Goal: Use online tool/utility: Utilize a website feature to perform a specific function

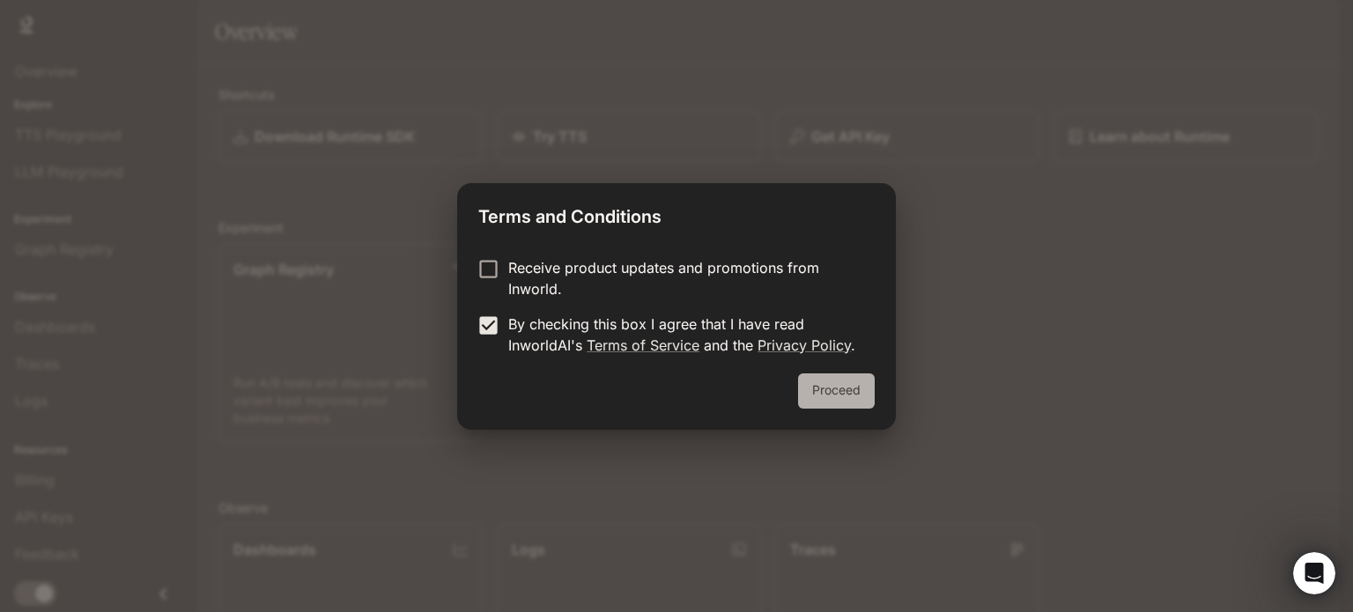
click at [850, 409] on button "Proceed" at bounding box center [836, 391] width 77 height 35
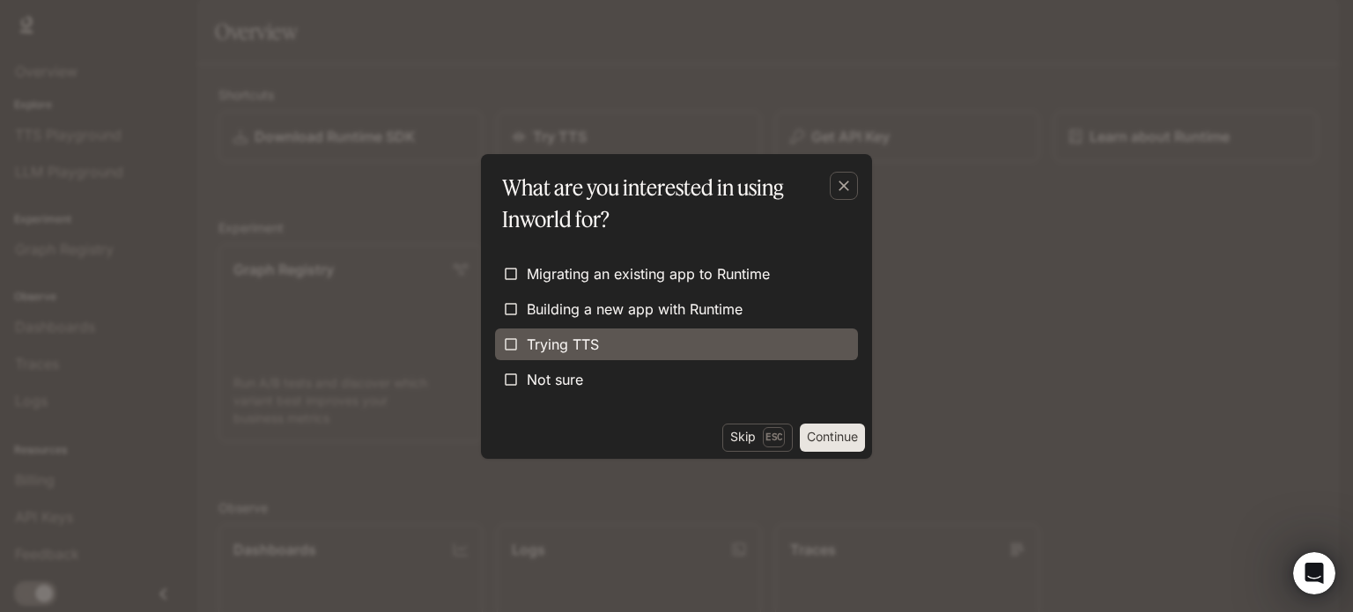
click at [662, 348] on label "Trying TTS" at bounding box center [676, 345] width 363 height 32
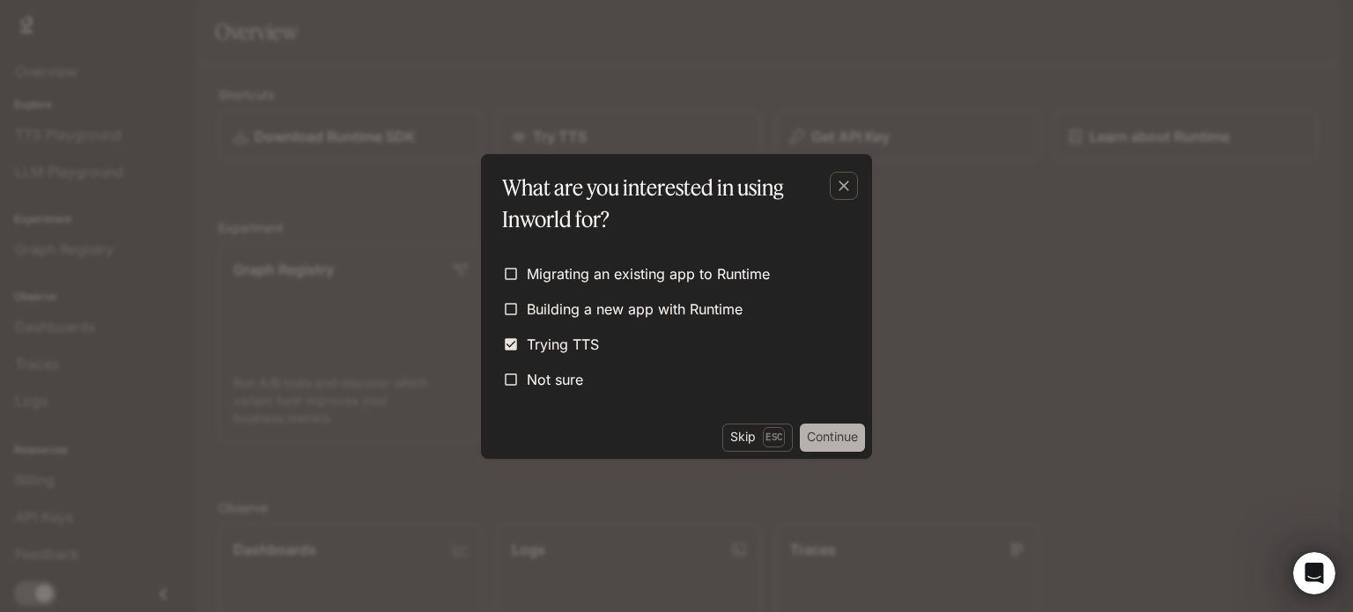
click at [832, 452] on button "Continue" at bounding box center [832, 438] width 65 height 28
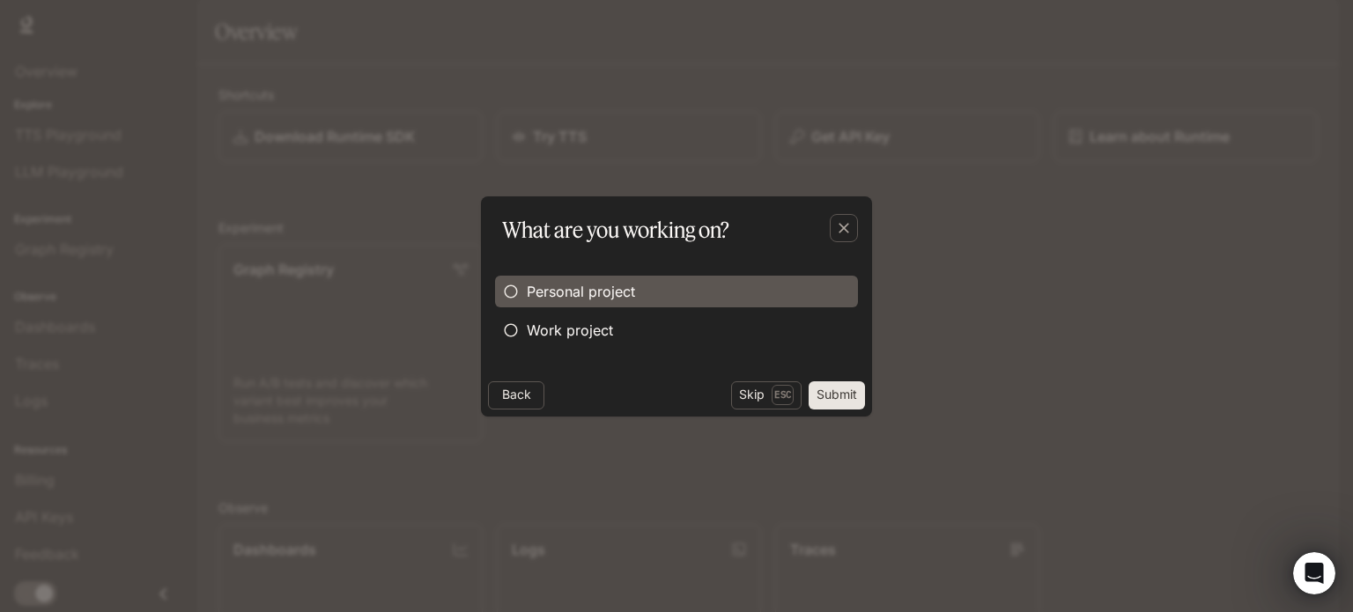
click at [714, 293] on label "Personal project" at bounding box center [676, 292] width 363 height 32
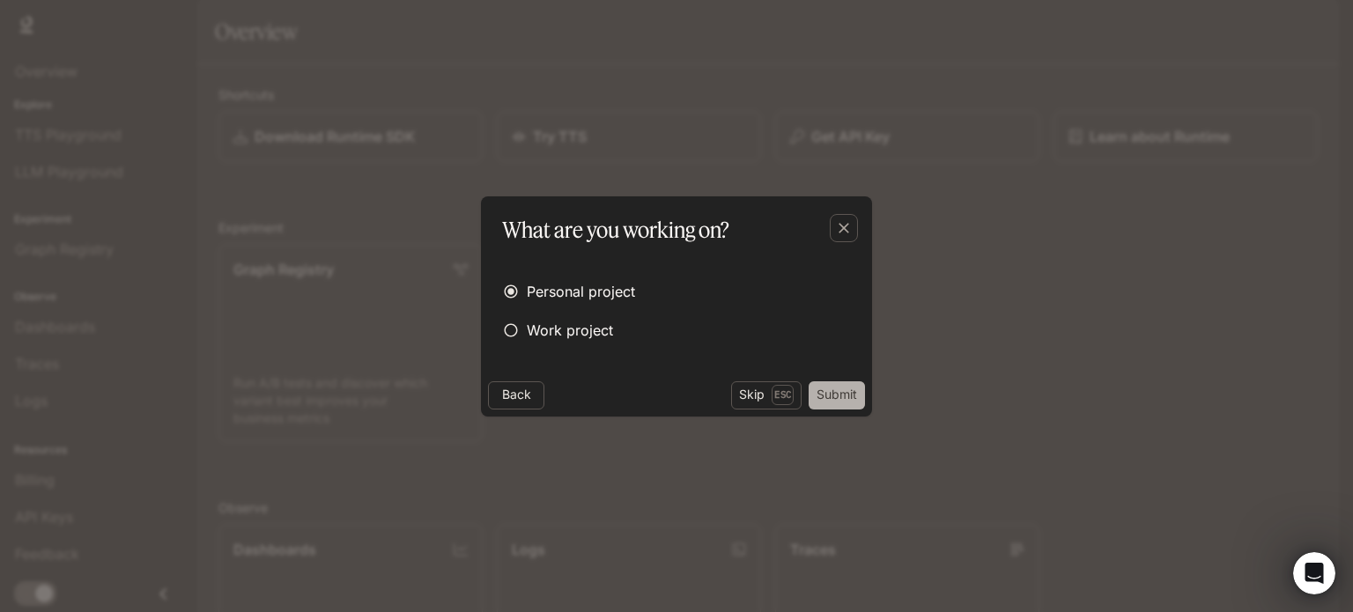
click at [826, 410] on button "Submit" at bounding box center [837, 396] width 56 height 28
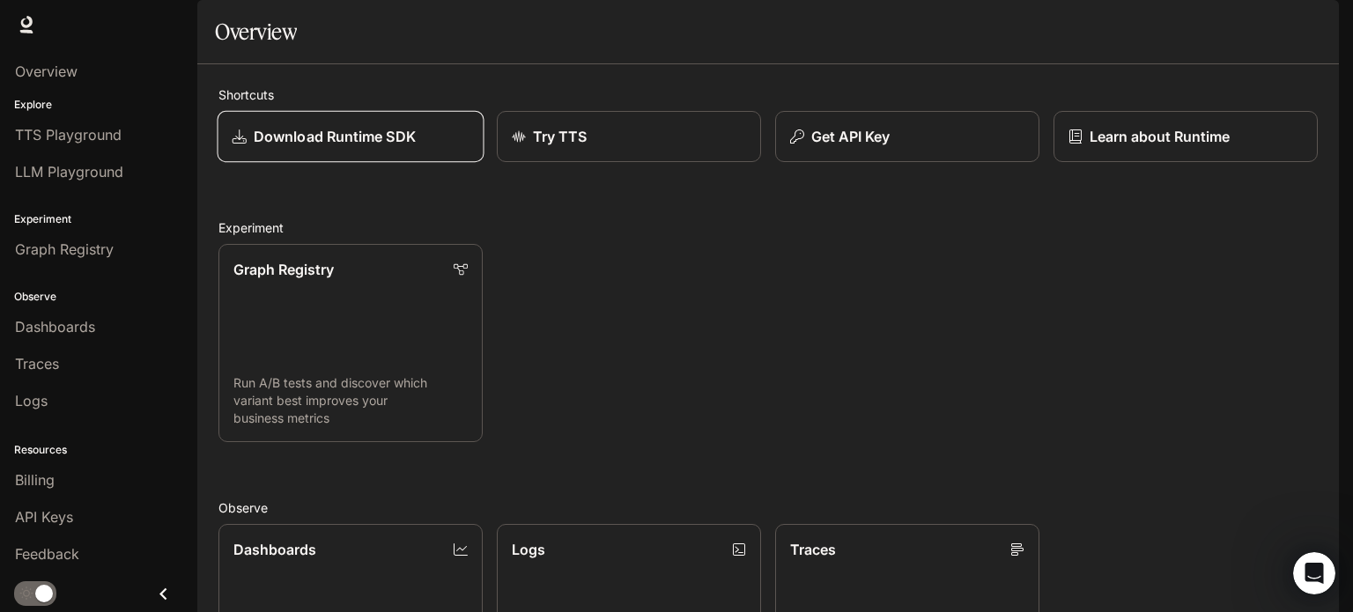
click at [416, 147] on p "Download Runtime SDK" at bounding box center [335, 136] width 162 height 21
click at [1125, 163] on link "Learn about Runtime" at bounding box center [1186, 137] width 267 height 52
click at [99, 145] on span "TTS Playground" at bounding box center [68, 134] width 107 height 21
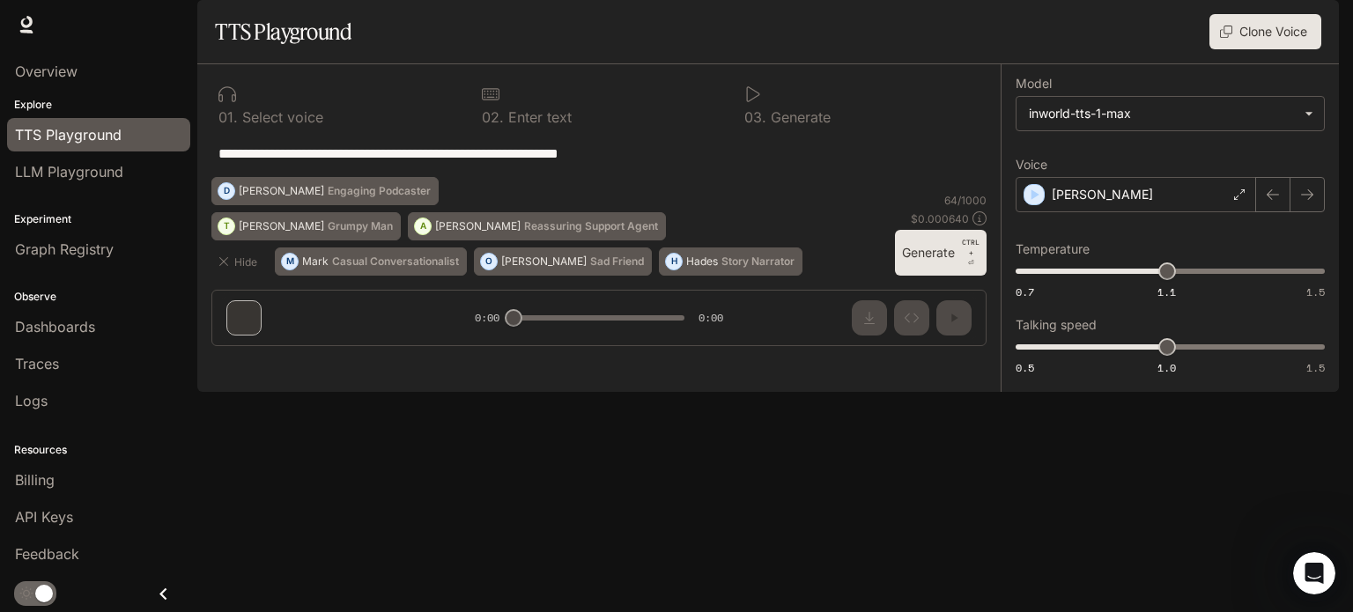
click at [895, 276] on button "Generate CTRL + ⏎" at bounding box center [941, 253] width 92 height 46
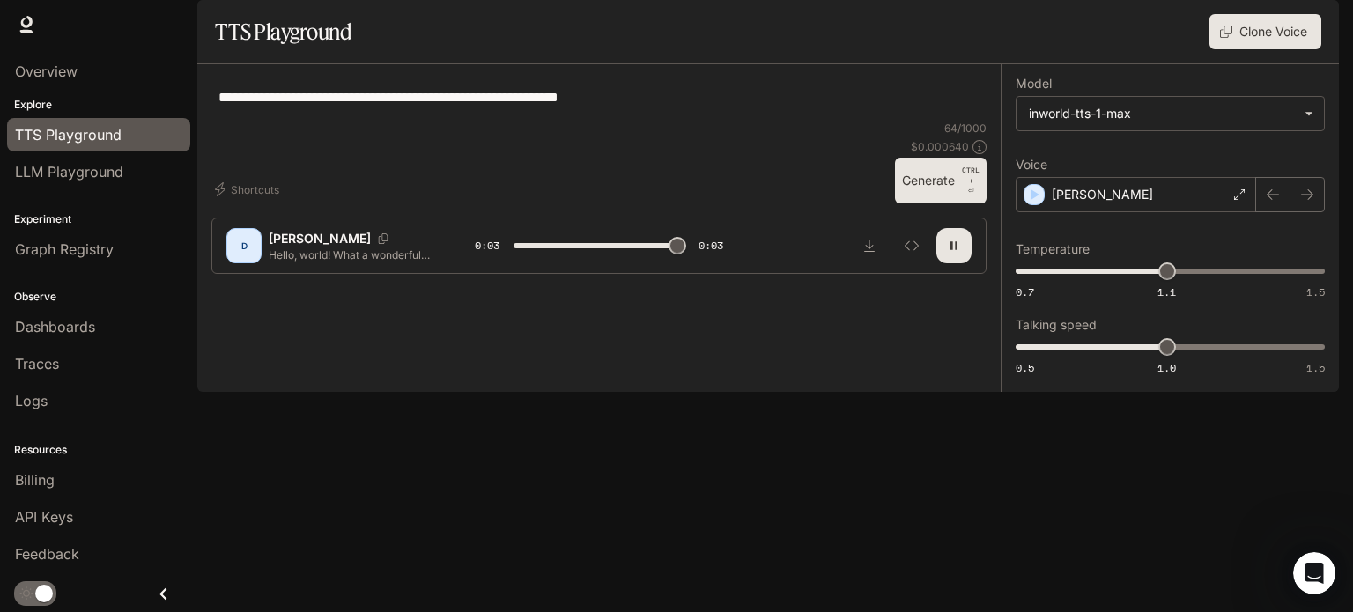
type input "*"
click at [1149, 212] on div "[PERSON_NAME]" at bounding box center [1136, 194] width 241 height 35
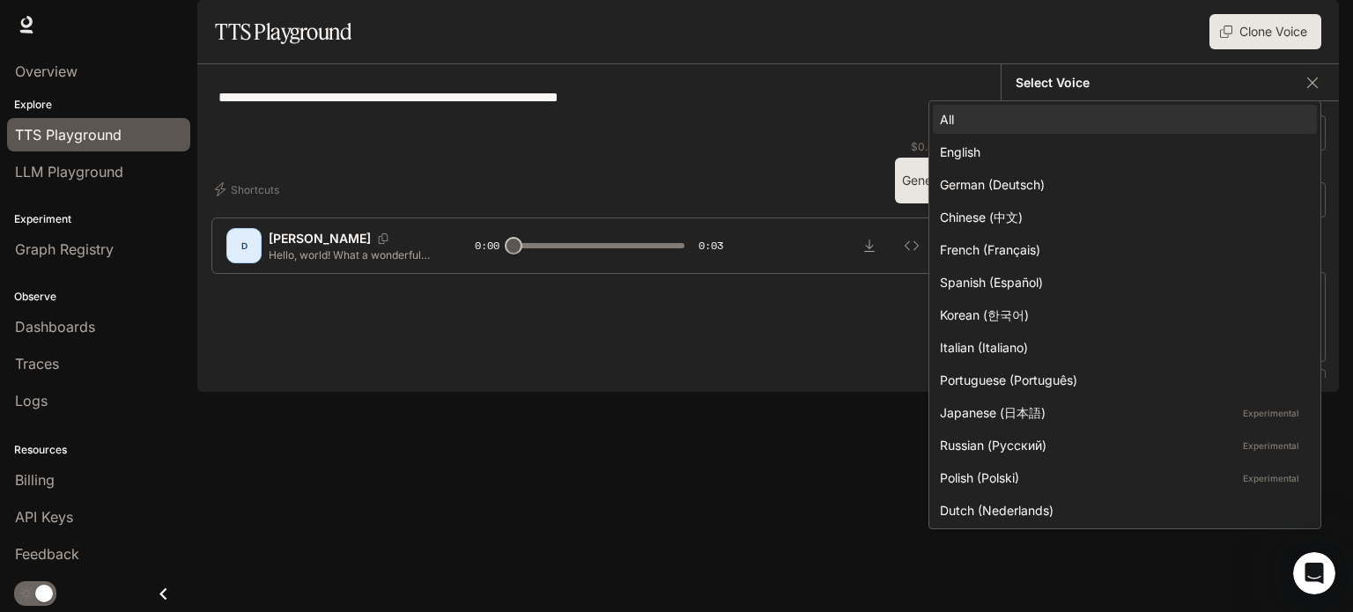
click at [1149, 310] on body "**********" at bounding box center [676, 306] width 1353 height 612
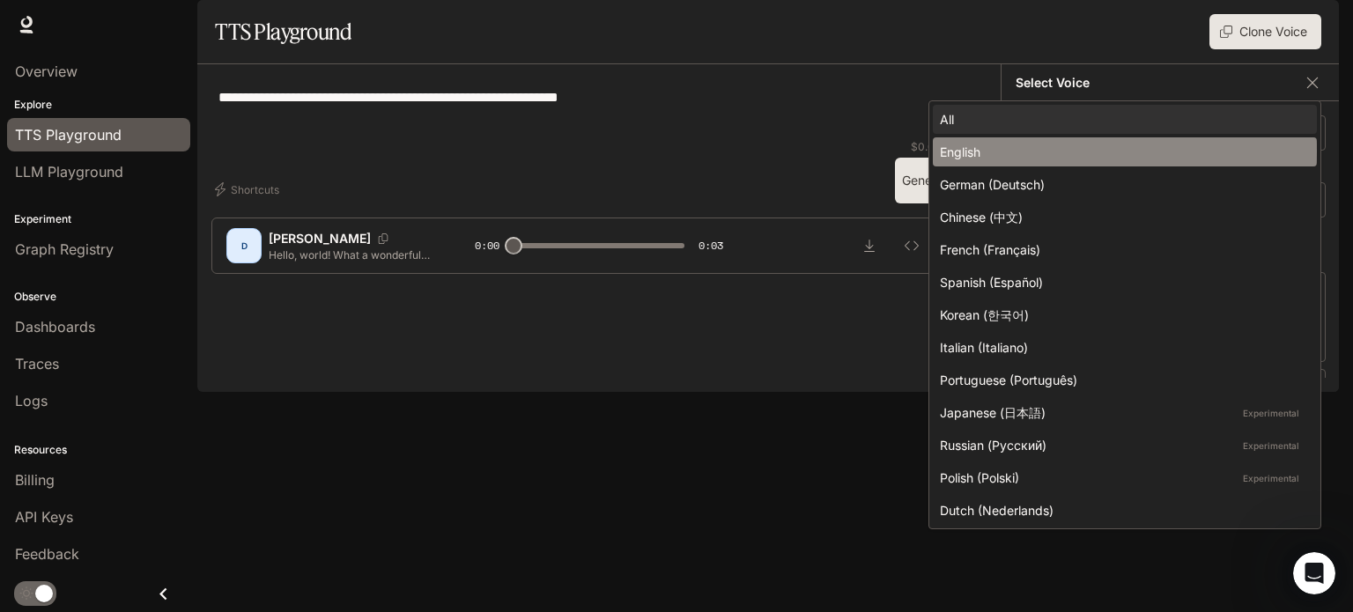
click at [1015, 158] on div "English" at bounding box center [1121, 152] width 363 height 19
type input "*****"
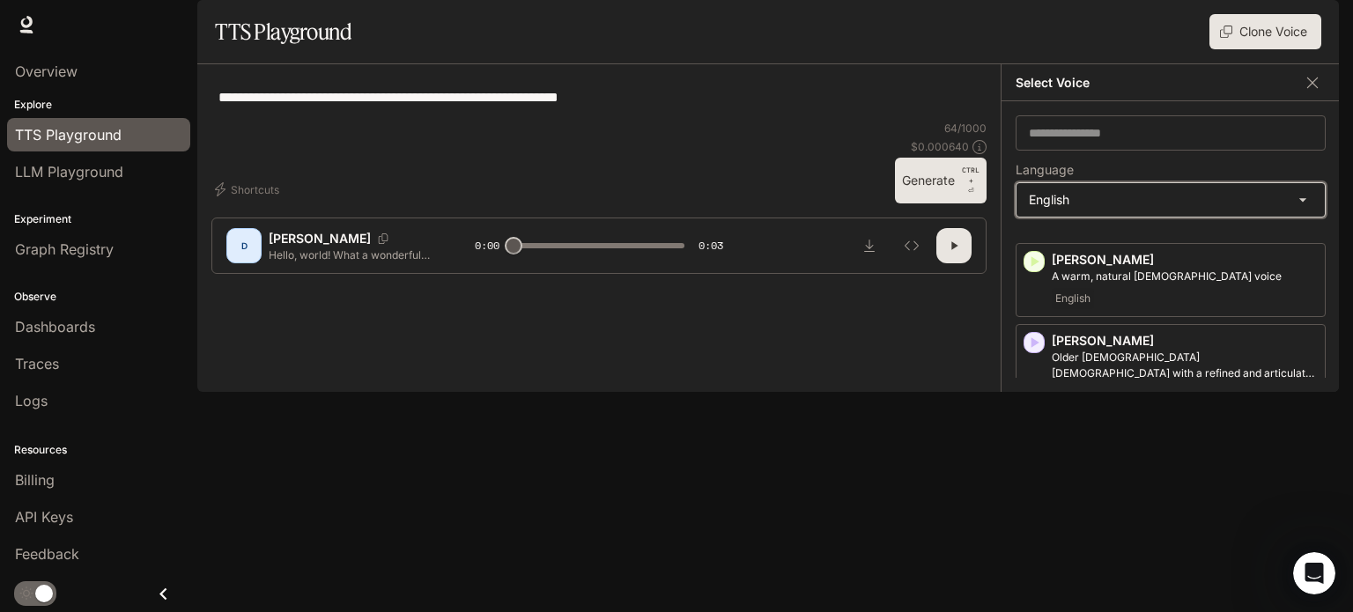
scroll to position [127, 0]
click at [1074, 308] on div "English" at bounding box center [1185, 297] width 266 height 21
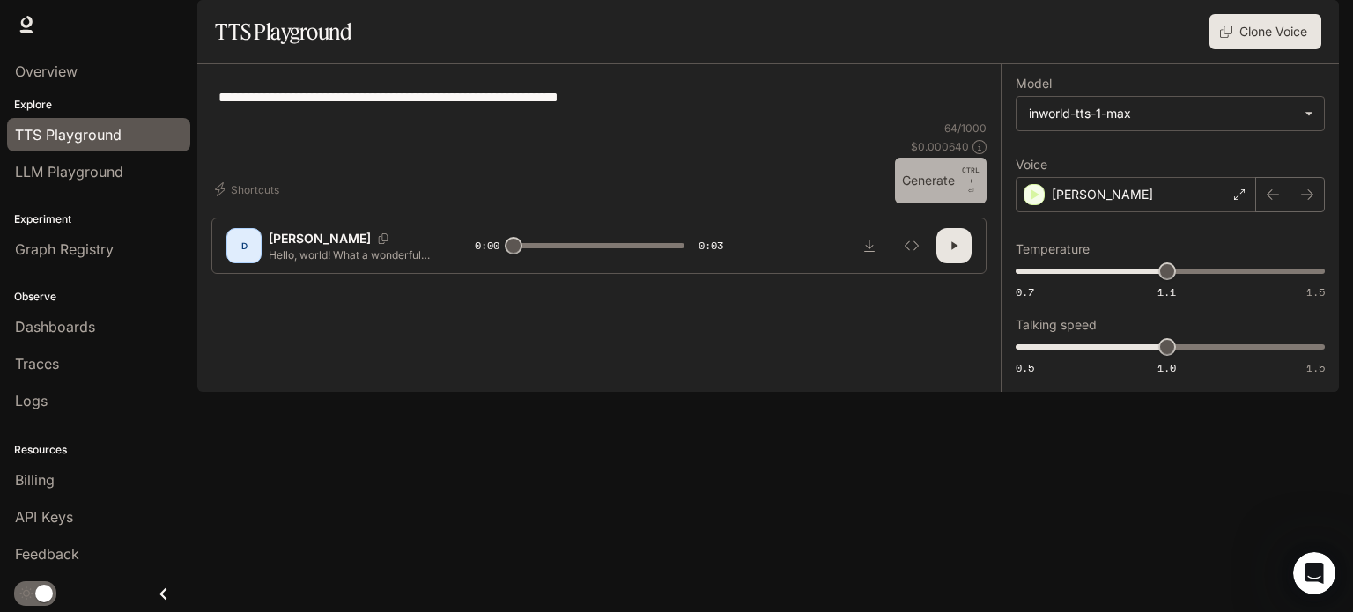
click at [895, 204] on button "Generate CTRL + ⏎" at bounding box center [941, 181] width 92 height 46
type input "*"
click at [1075, 212] on div "[PERSON_NAME]" at bounding box center [1136, 194] width 241 height 35
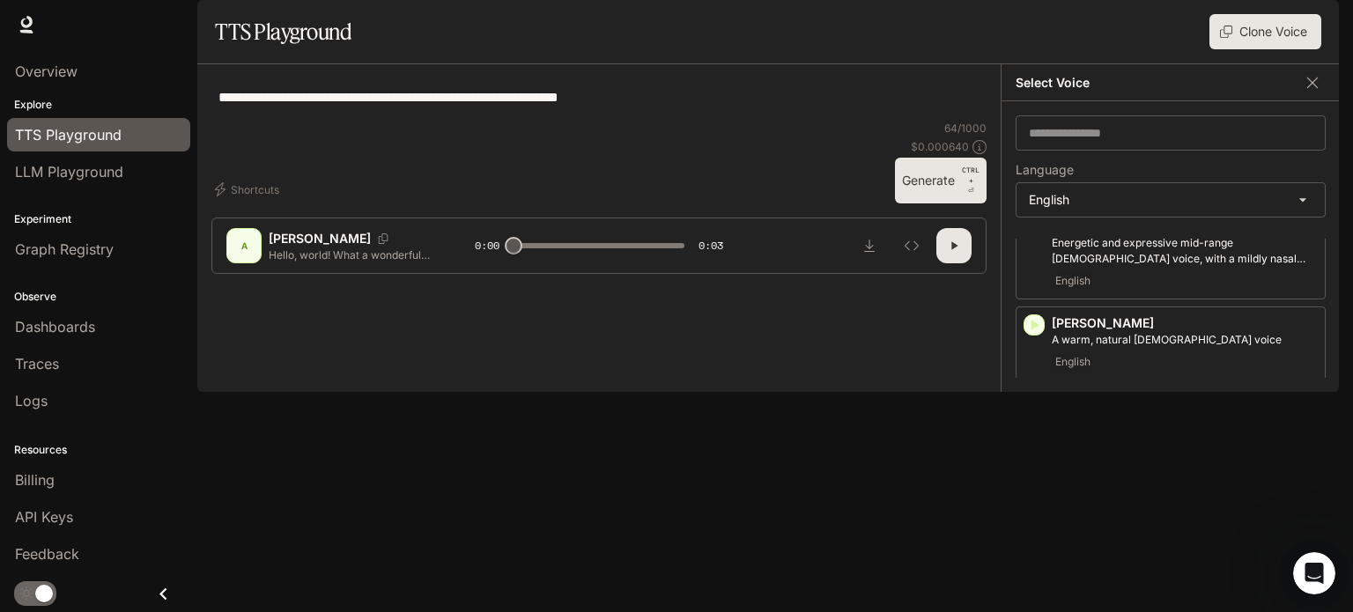
scroll to position [0, 0]
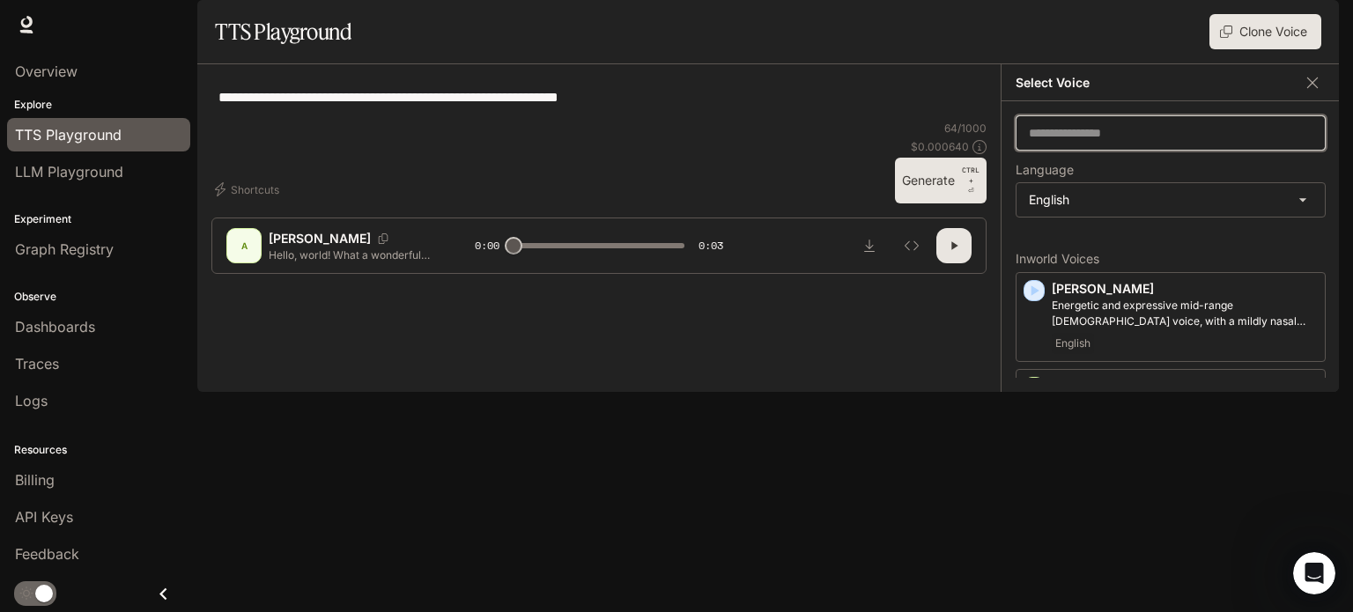
click at [1057, 142] on input "text" at bounding box center [1171, 133] width 308 height 18
click at [1093, 142] on input "text" at bounding box center [1171, 133] width 308 height 18
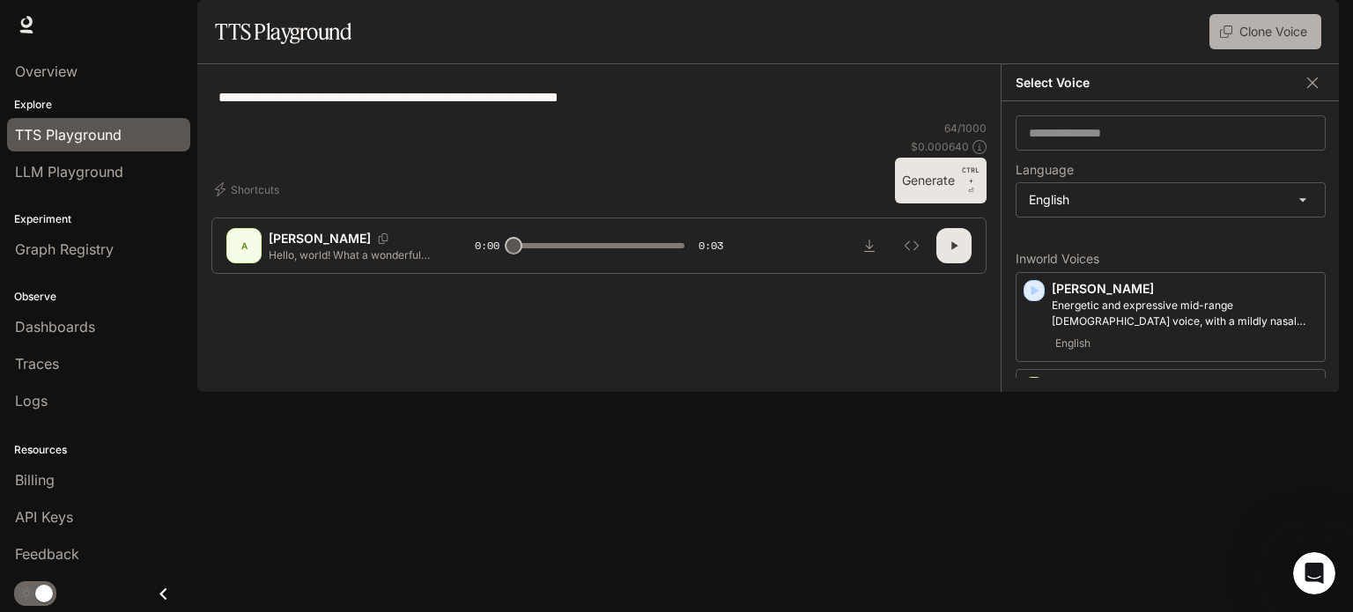
click at [1244, 49] on button "Clone Voice" at bounding box center [1266, 31] width 112 height 35
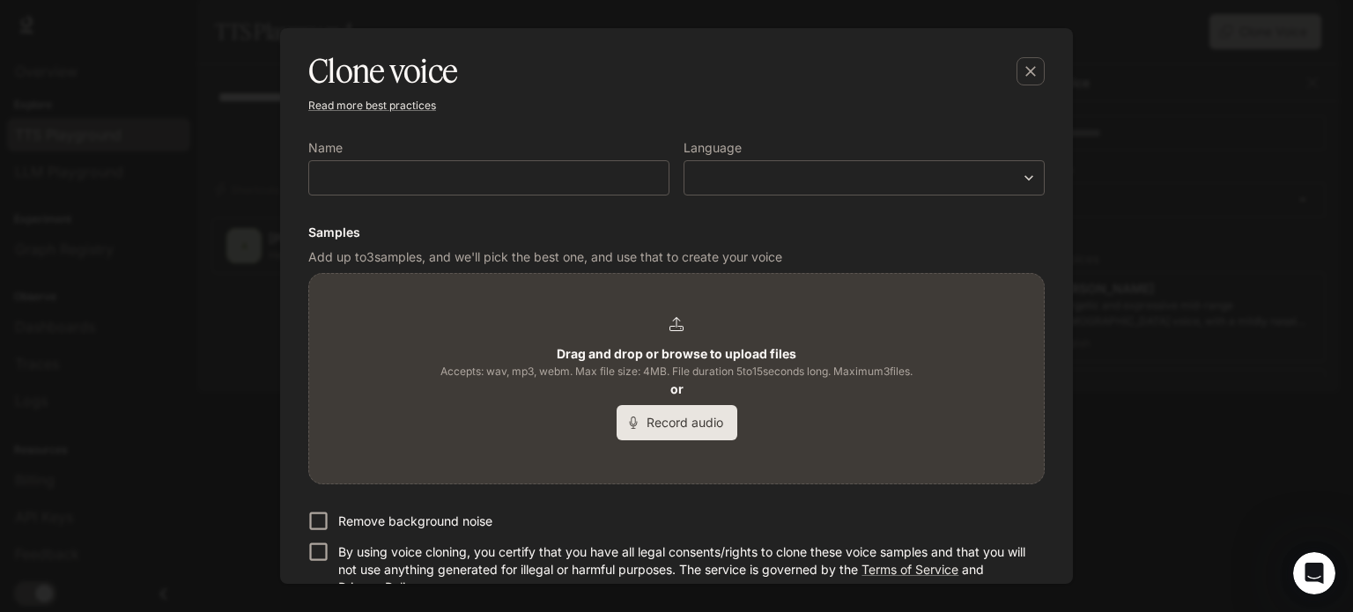
scroll to position [116, 0]
